Goal: Transaction & Acquisition: Purchase product/service

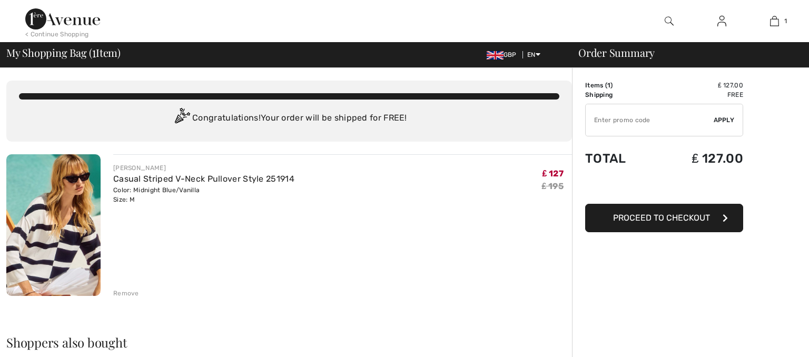
click at [724, 120] on span "Apply" at bounding box center [724, 119] width 21 height 9
click at [659, 117] on input "TEXT" at bounding box center [650, 120] width 128 height 32
click at [726, 121] on span "Apply" at bounding box center [724, 119] width 21 height 9
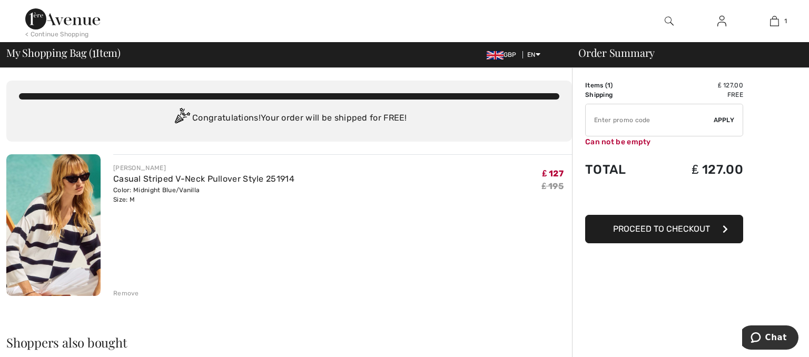
click at [722, 226] on button "Proceed to Checkout" at bounding box center [664, 229] width 158 height 28
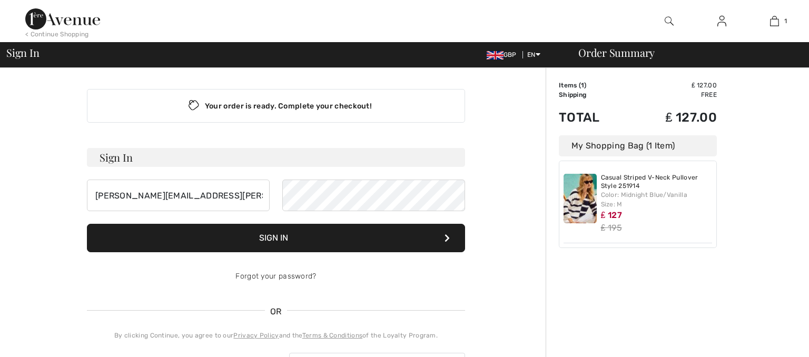
checkbox input "true"
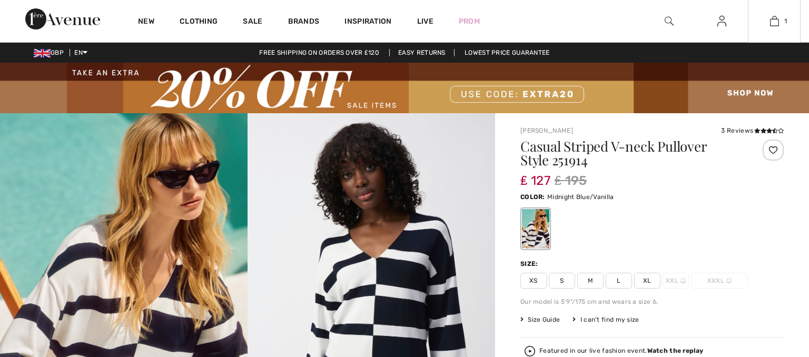
drag, startPoint x: 770, startPoint y: 22, endPoint x: 753, endPoint y: 36, distance: 21.7
click at [769, 23] on link "1" at bounding box center [774, 21] width 52 height 13
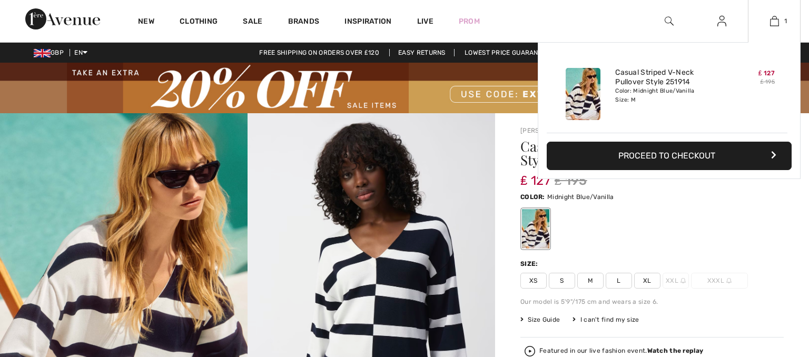
click at [711, 160] on button "Proceed to Checkout" at bounding box center [669, 156] width 245 height 28
click at [775, 156] on icon "button" at bounding box center [773, 155] width 5 height 8
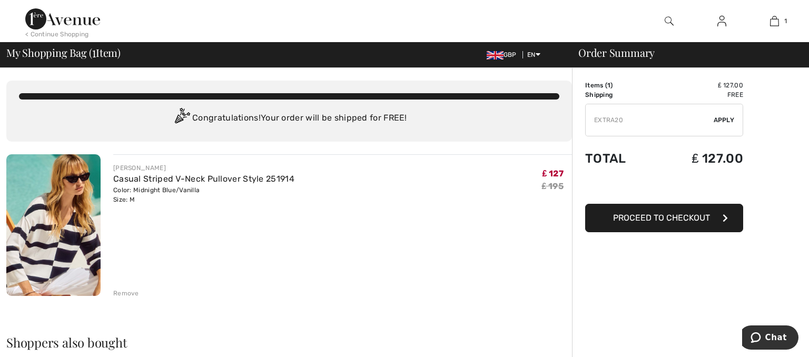
type input "EXTRA20"
click at [724, 120] on span "Apply" at bounding box center [724, 119] width 21 height 9
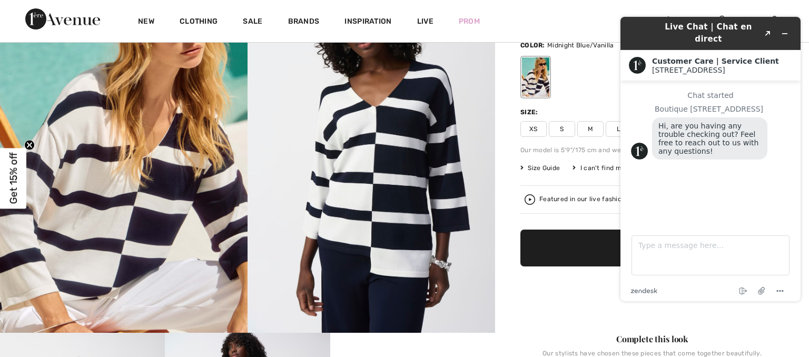
scroll to position [166, 0]
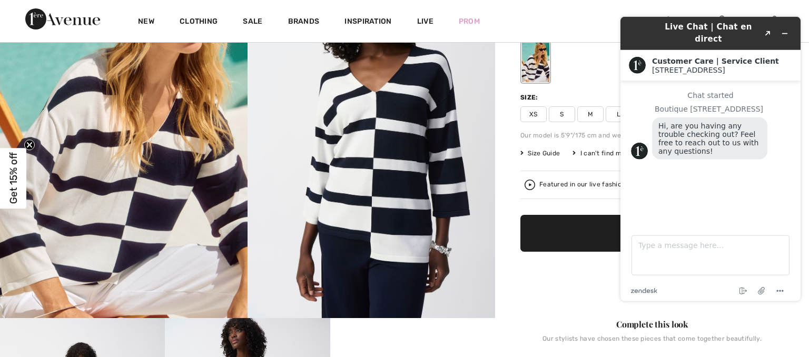
click at [588, 113] on span "M" at bounding box center [590, 114] width 26 height 16
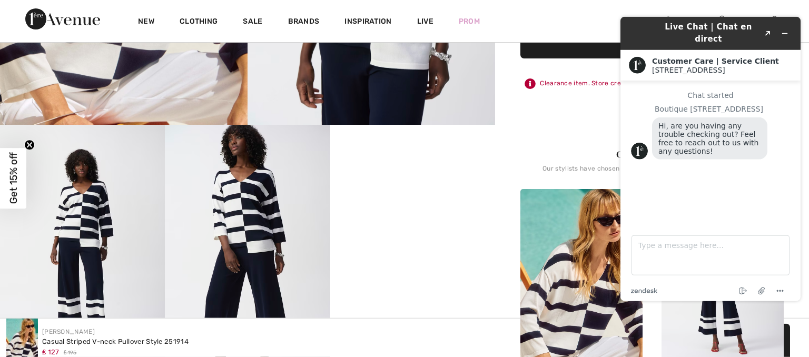
scroll to position [482, 0]
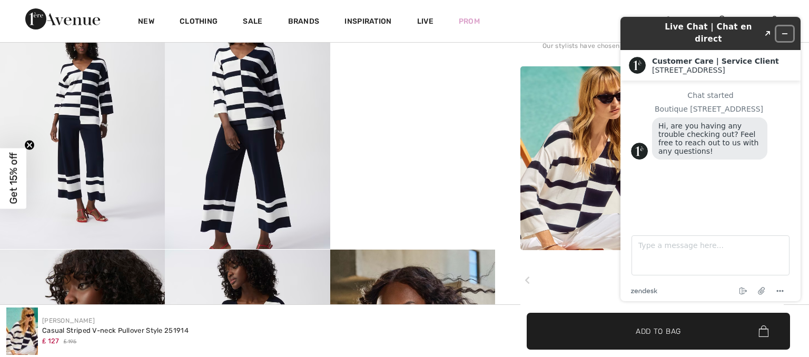
click at [786, 30] on icon "Minimize widget" at bounding box center [784, 33] width 7 height 7
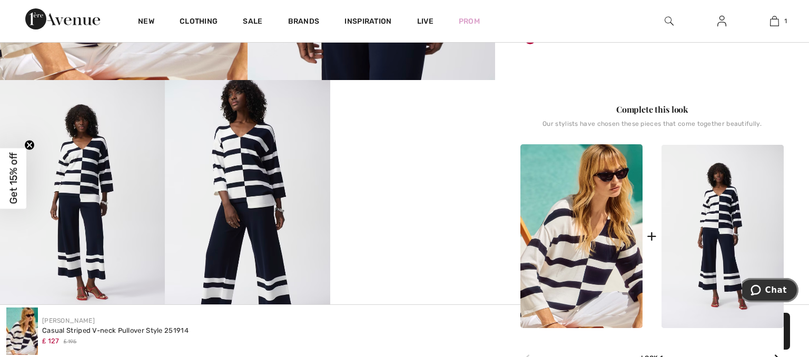
scroll to position [393, 0]
